Goal: Task Accomplishment & Management: Use online tool/utility

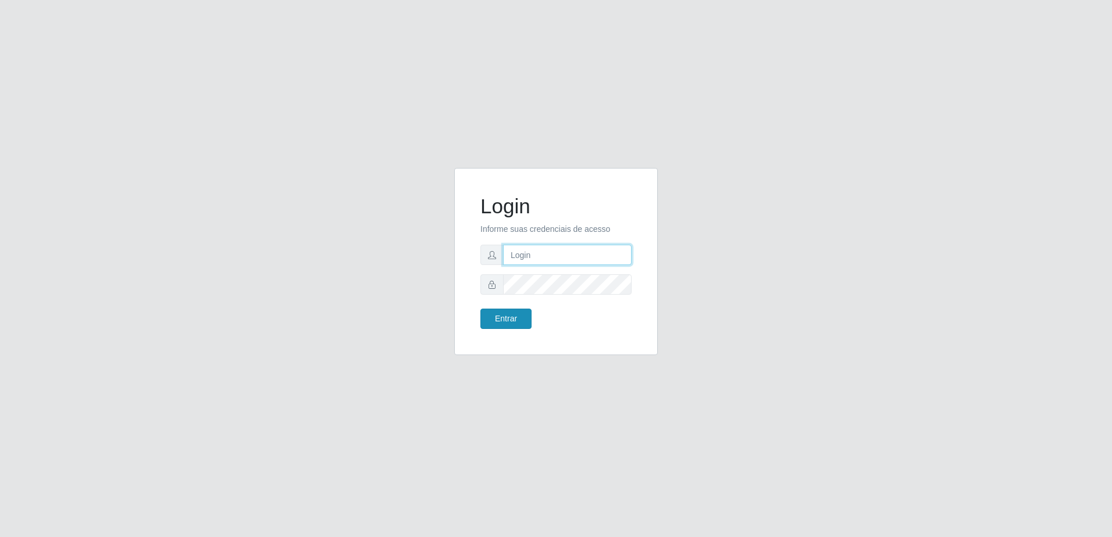
type input "zynobia@bomqueso"
click at [513, 317] on button "Entrar" at bounding box center [505, 319] width 51 height 20
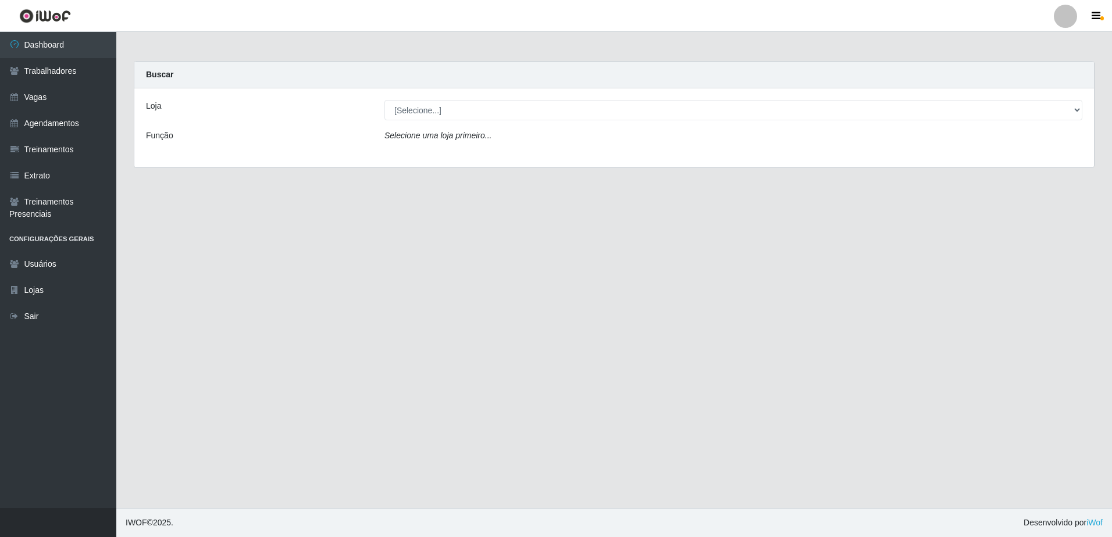
click at [736, 96] on div "Loja [Selecione...] BomQueSó Agreste - Loja 1 BomQueSó Agreste - Loja 2 BomQueS…" at bounding box center [613, 127] width 959 height 79
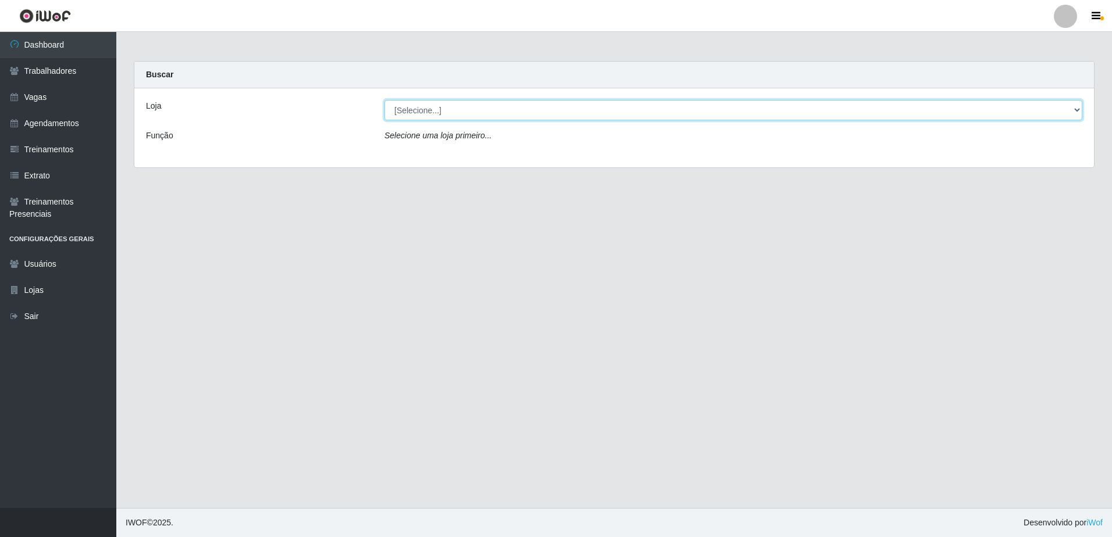
click at [693, 109] on select "[Selecione...] BomQueSó Agreste - Loja 1 BomQueSó Agreste - Loja 2 BomQueSó Agr…" at bounding box center [733, 110] width 698 height 20
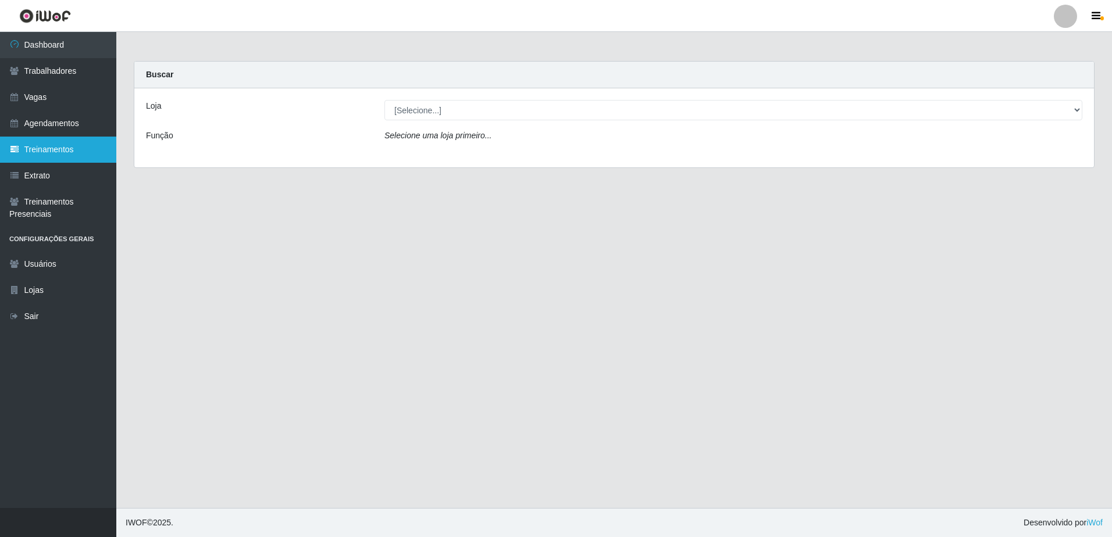
click at [42, 147] on link "Treinamentos" at bounding box center [58, 150] width 116 height 26
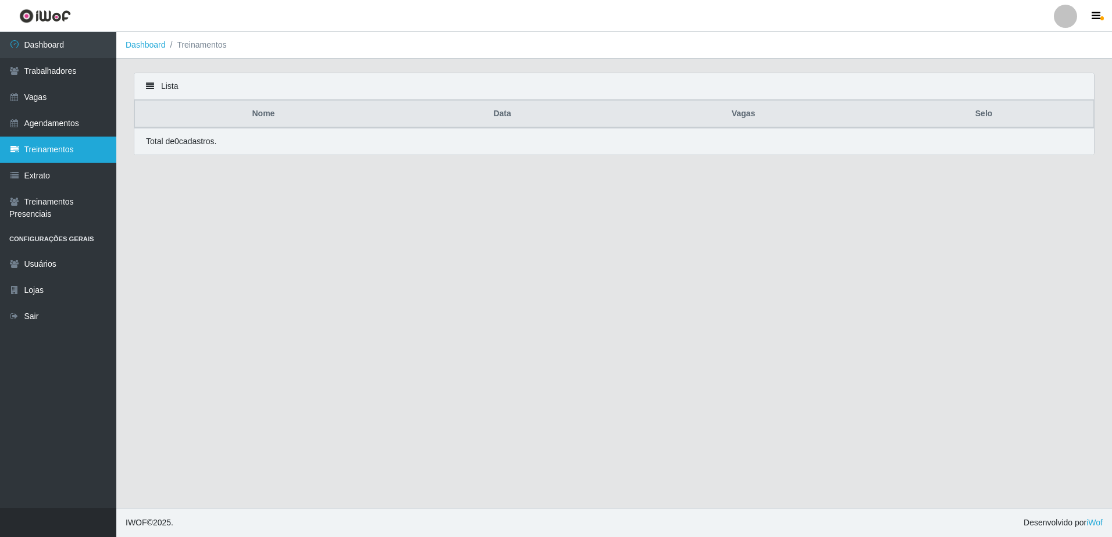
click at [65, 151] on link "Treinamentos" at bounding box center [58, 150] width 116 height 26
click at [61, 120] on link "Agendamentos" at bounding box center [58, 123] width 116 height 26
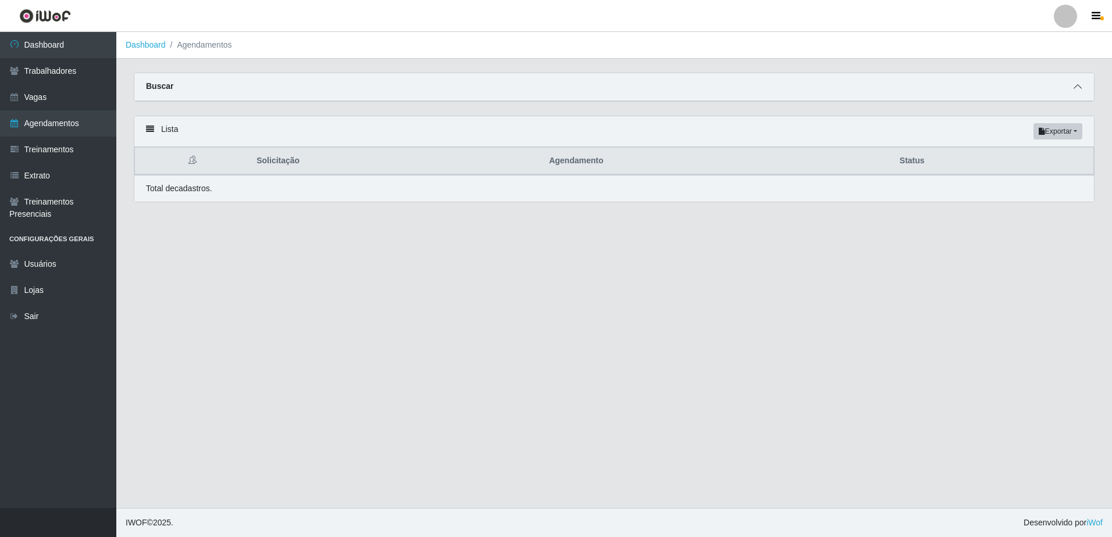
click at [1083, 81] on span at bounding box center [1077, 86] width 14 height 13
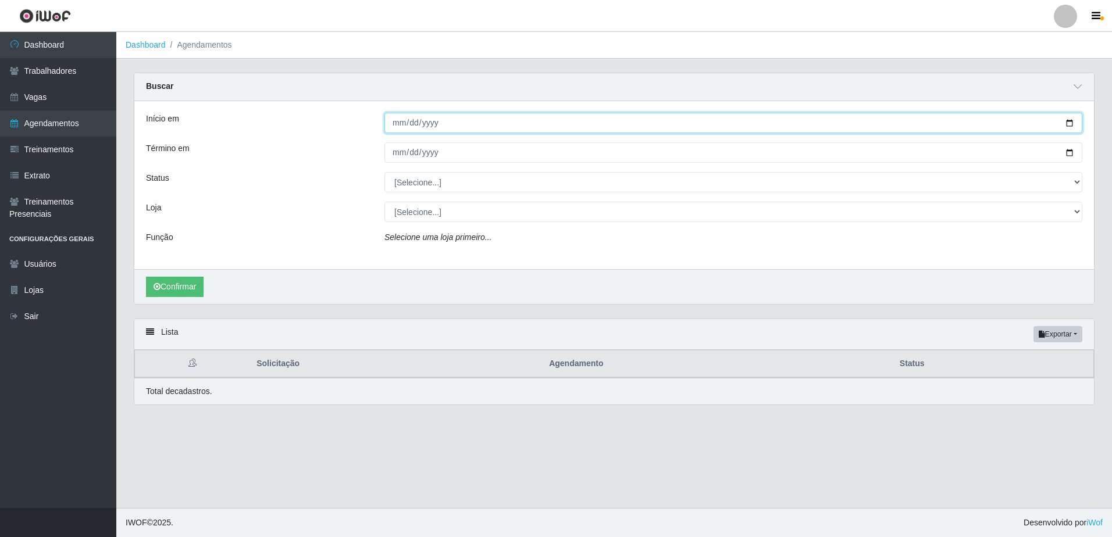
click at [399, 122] on input "Início em" at bounding box center [733, 123] width 698 height 20
drag, startPoint x: 391, startPoint y: 123, endPoint x: 409, endPoint y: 128, distance: 18.9
click at [391, 123] on input "Início em" at bounding box center [733, 123] width 698 height 20
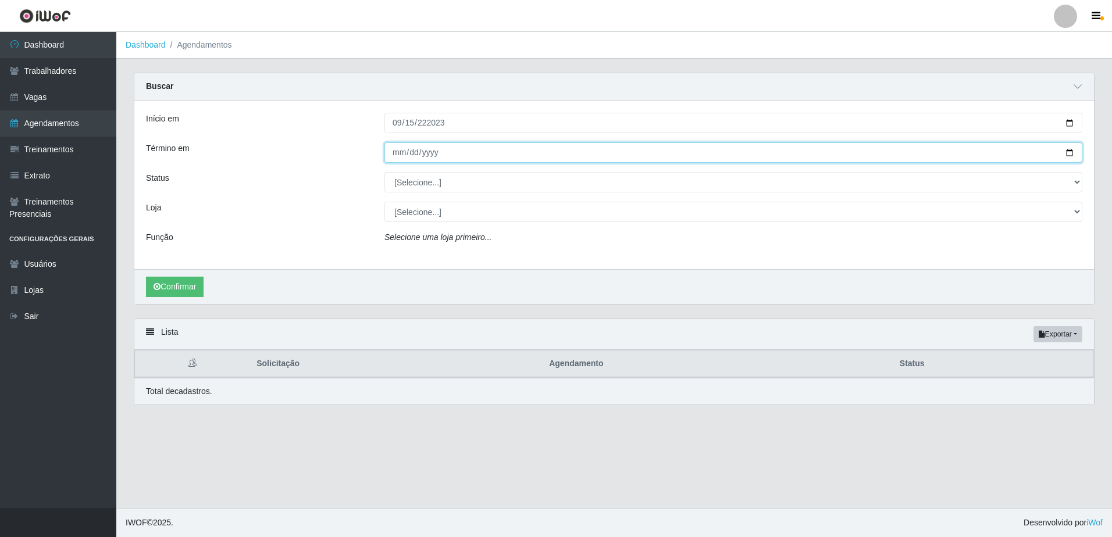
drag, startPoint x: 508, startPoint y: 147, endPoint x: 467, endPoint y: 124, distance: 46.1
click at [504, 145] on input "Término em" at bounding box center [733, 152] width 698 height 20
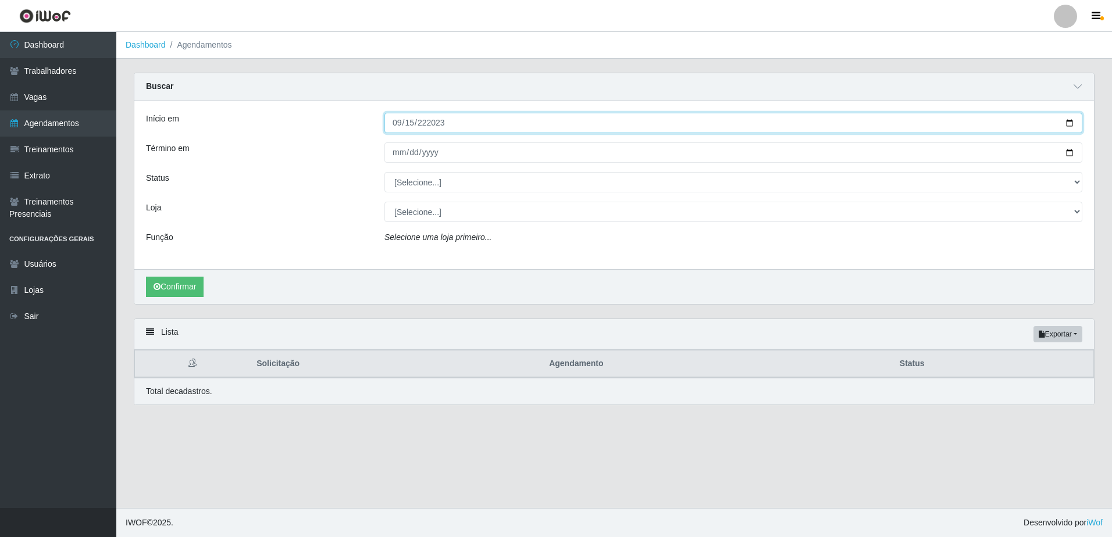
click at [447, 126] on input "222023-09-15" at bounding box center [733, 123] width 698 height 20
click at [434, 125] on input "222023-09-15" at bounding box center [733, 123] width 698 height 20
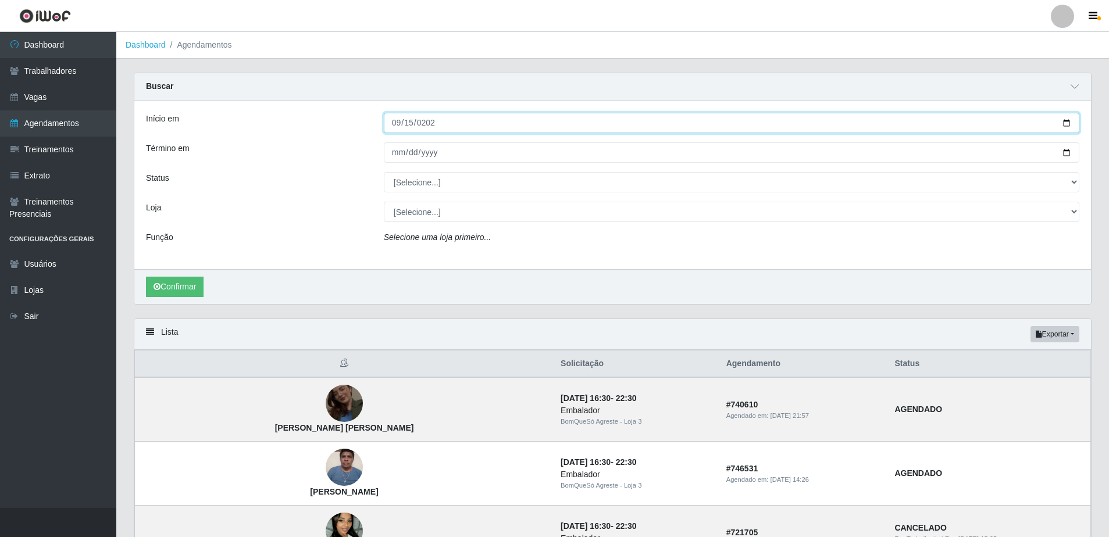
type input "[DATE]"
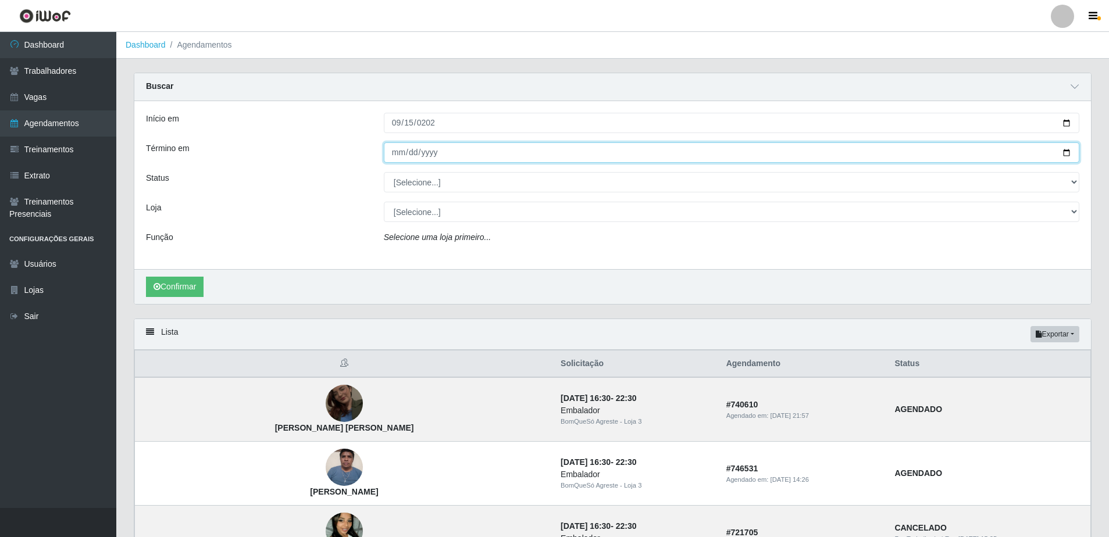
drag, startPoint x: 395, startPoint y: 155, endPoint x: 527, endPoint y: 159, distance: 132.0
click at [396, 155] on input "Término em" at bounding box center [731, 152] width 695 height 20
type input "[DATE]"
